Goal: Browse casually

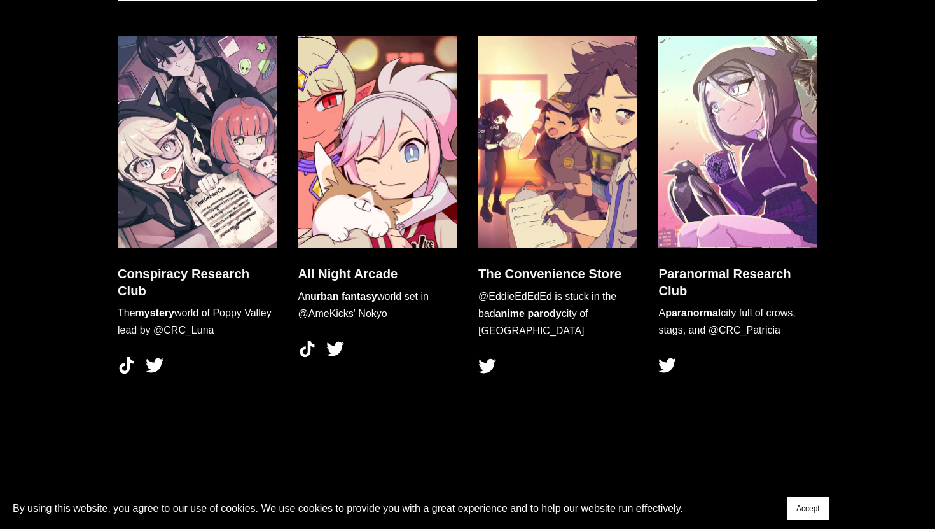
scroll to position [3722, 0]
